Goal: Information Seeking & Learning: Learn about a topic

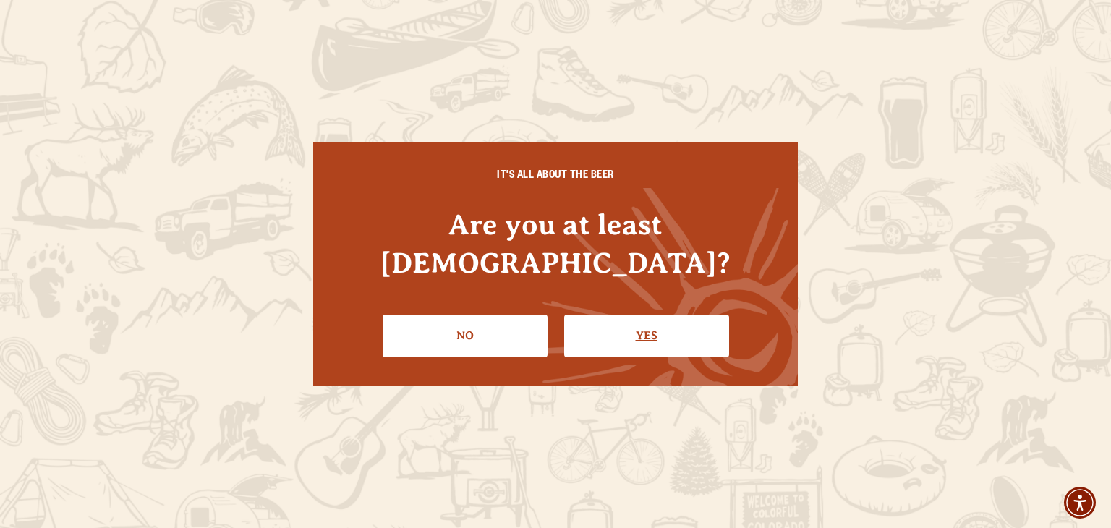
click at [650, 320] on link "Yes" at bounding box center [646, 336] width 165 height 42
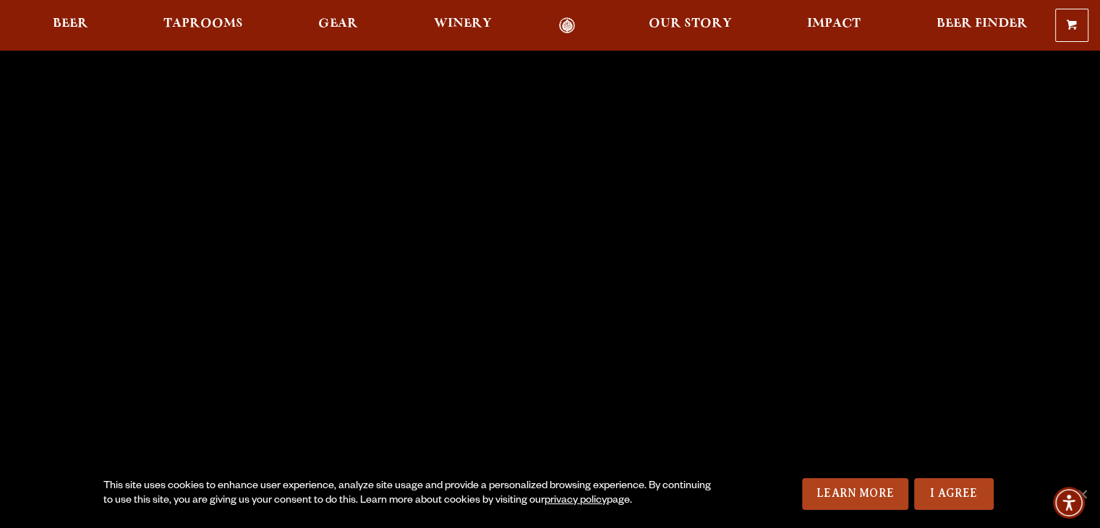
scroll to position [462, 0]
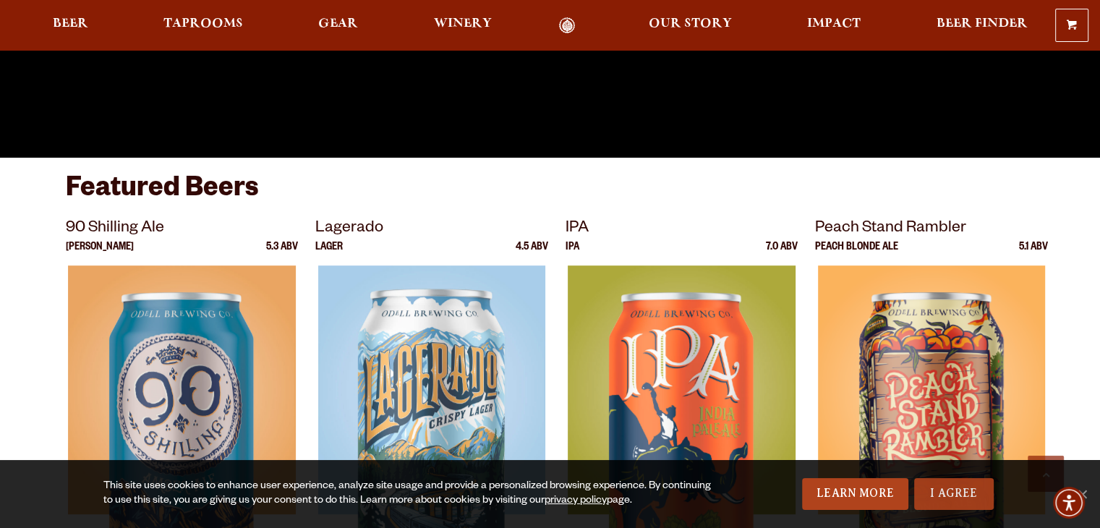
click at [951, 496] on link "I Agree" at bounding box center [955, 494] width 80 height 32
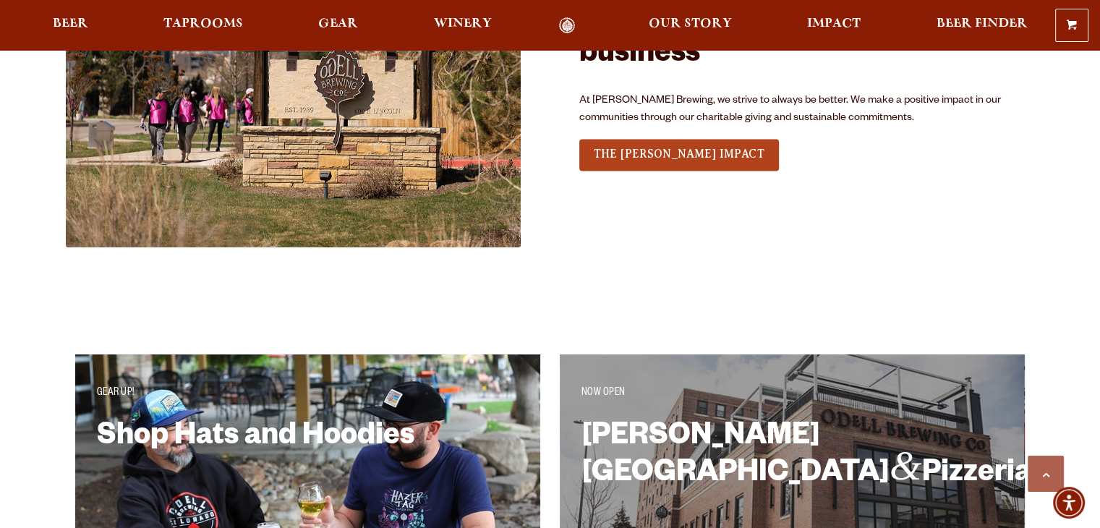
scroll to position [2202, 0]
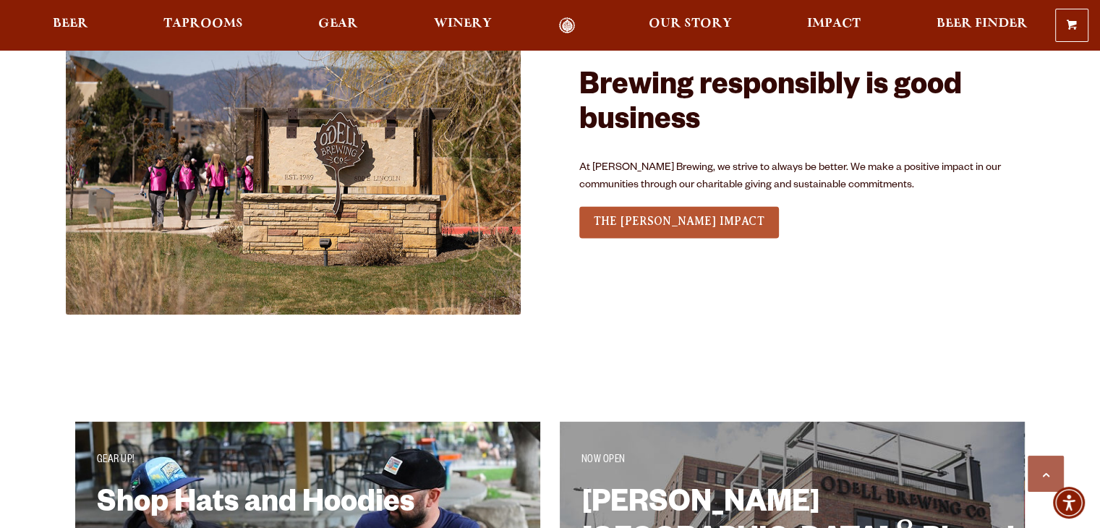
click at [634, 219] on span "THE [PERSON_NAME] IMPACT" at bounding box center [679, 221] width 171 height 13
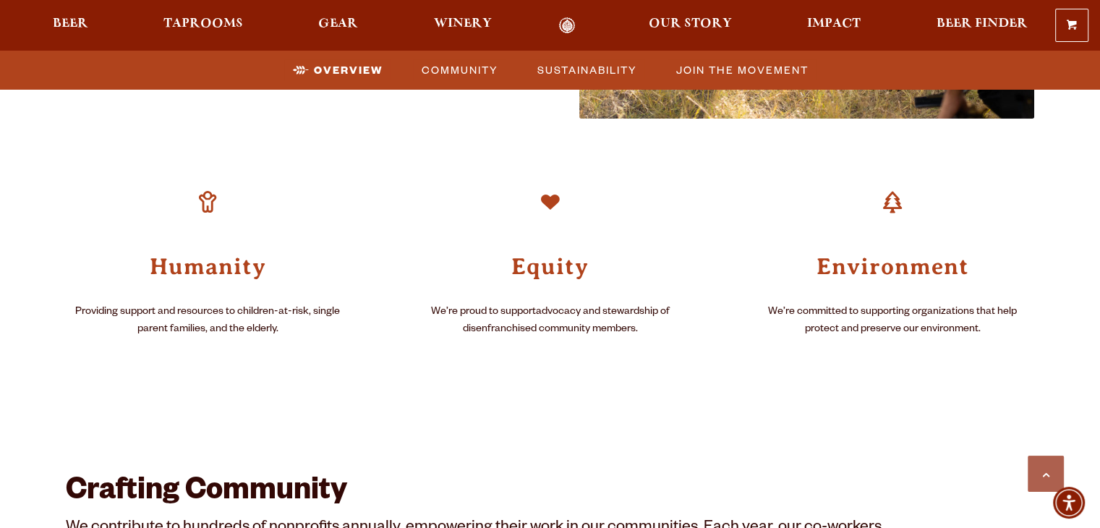
scroll to position [1080, 0]
